Goal: Information Seeking & Learning: Learn about a topic

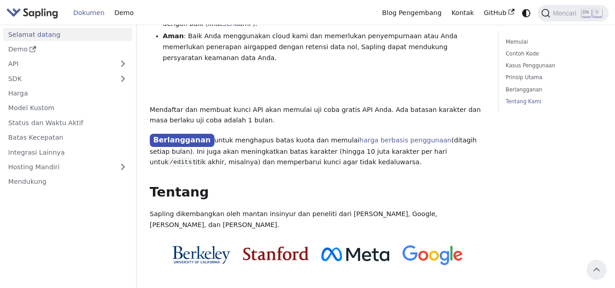
scroll to position [801, 0]
